Goal: Task Accomplishment & Management: Manage account settings

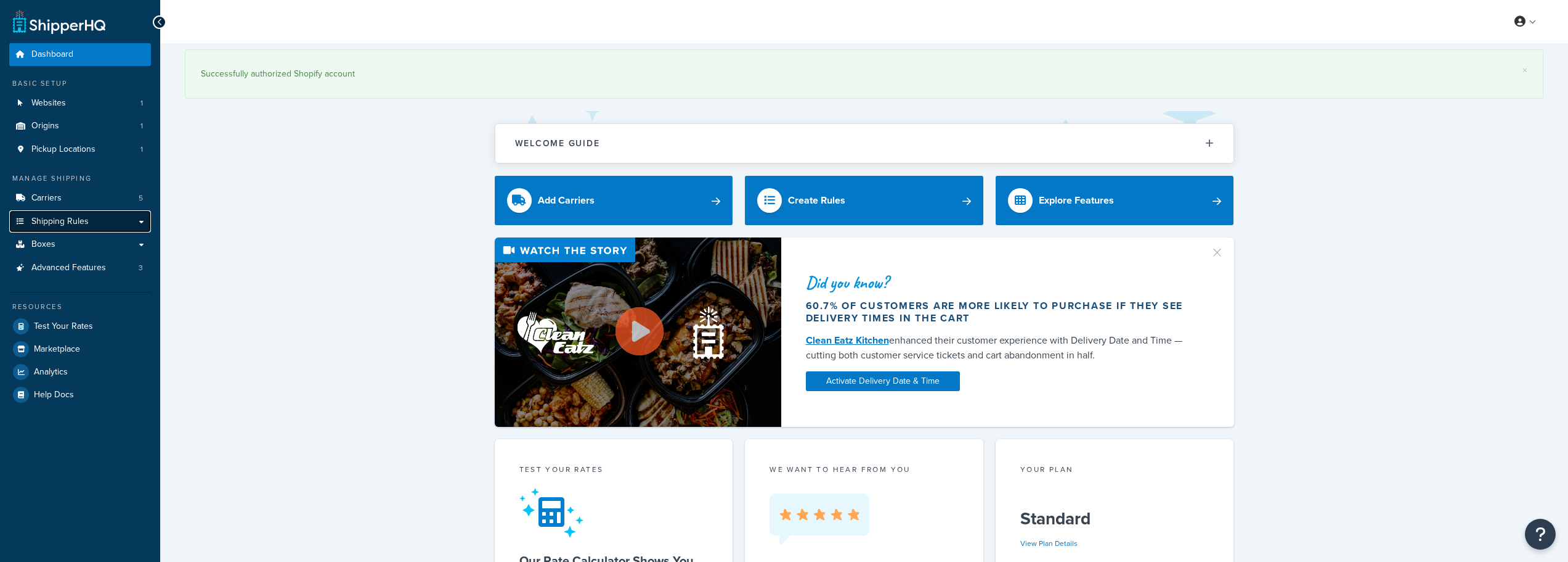
drag, startPoint x: 0, startPoint y: 0, endPoint x: 112, endPoint y: 227, distance: 253.1
click at [112, 227] on link "Shipping Rules" at bounding box center [79, 222] width 141 height 23
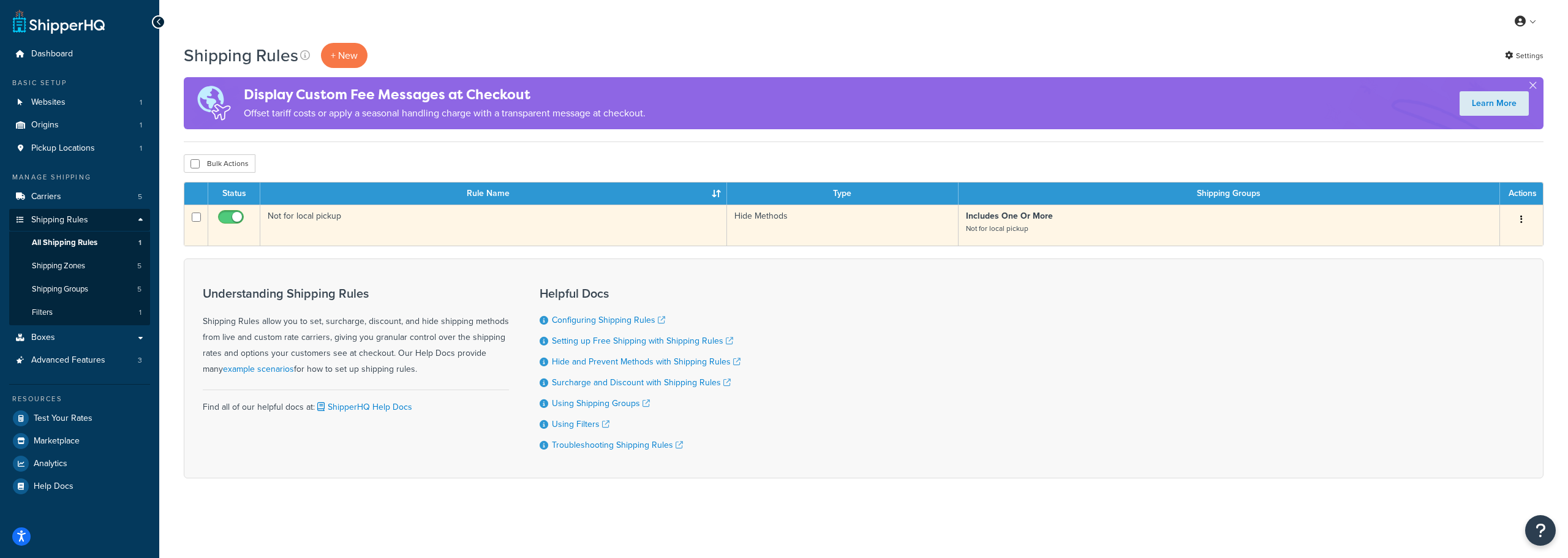
click at [538, 233] on td "Not for local pickup" at bounding box center [493, 225] width 467 height 41
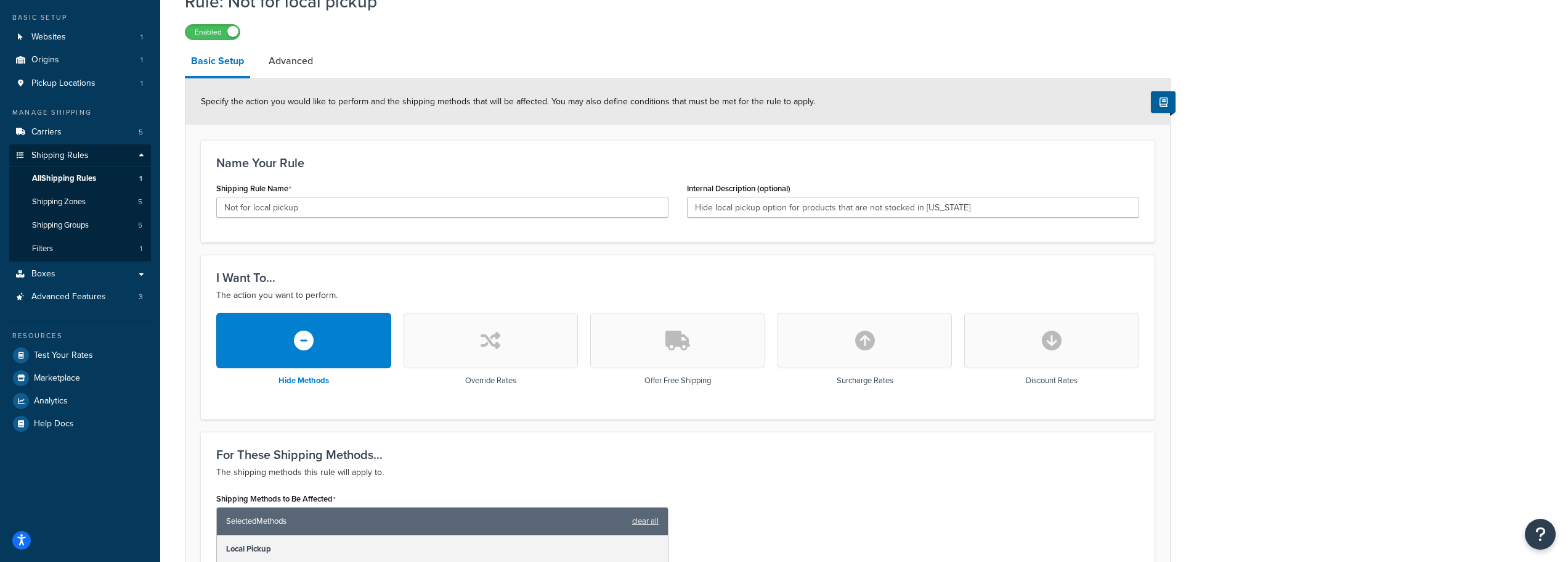
scroll to position [65, 0]
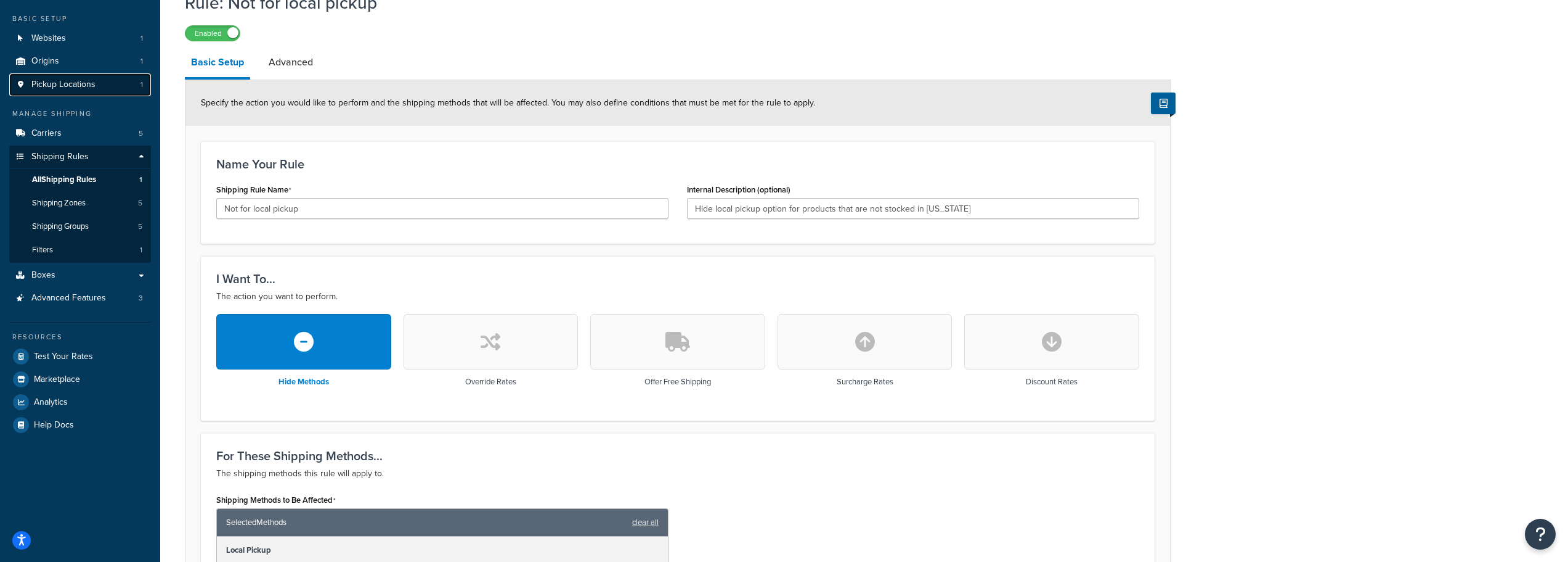
click at [77, 81] on span "Pickup Locations" at bounding box center [64, 85] width 64 height 11
